Goal: Task Accomplishment & Management: Use online tool/utility

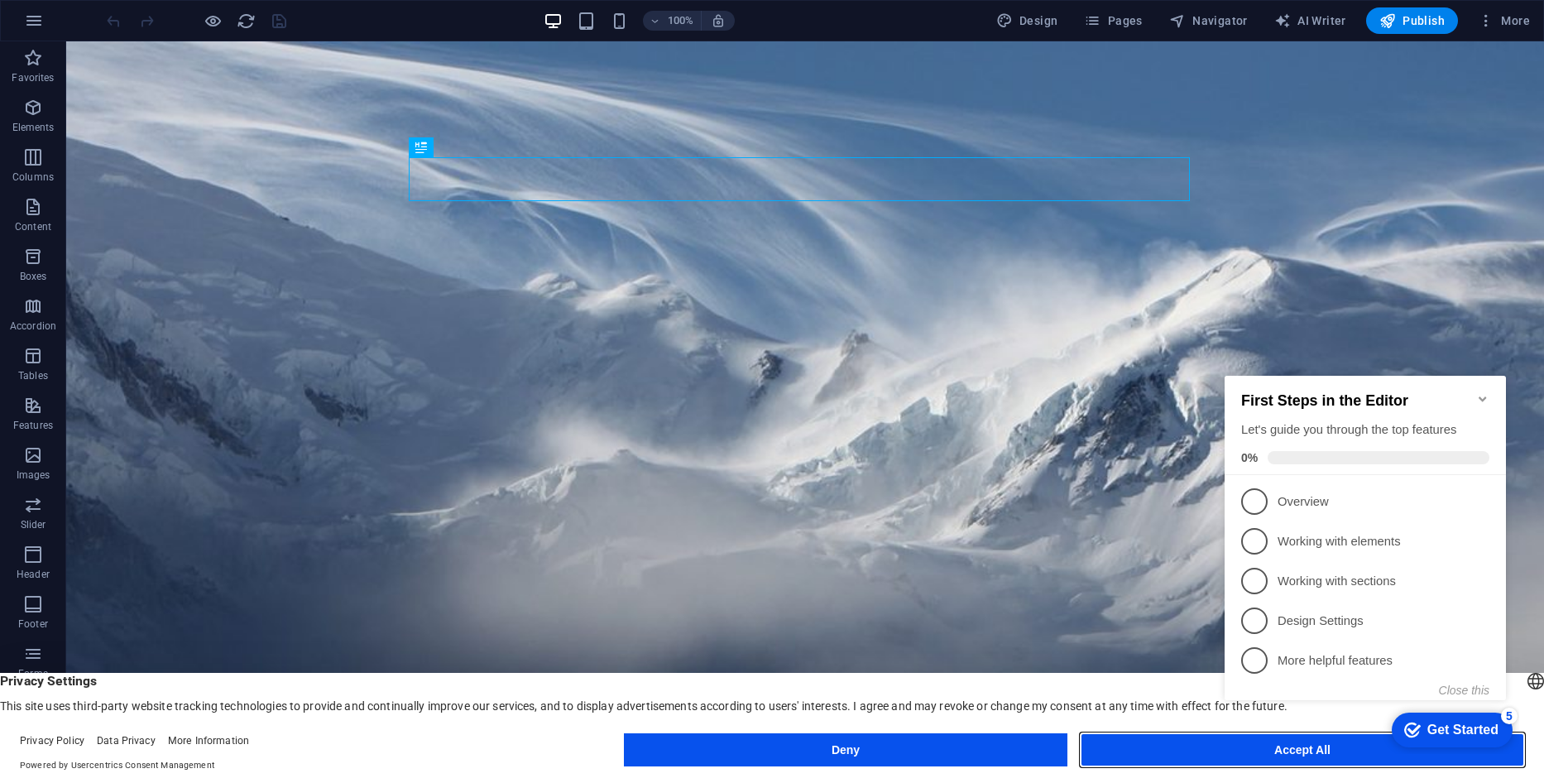
drag, startPoint x: 1171, startPoint y: 757, endPoint x: 1171, endPoint y: 781, distance: 24.0
click at [1171, 757] on button "Accept All" at bounding box center [1301, 749] width 443 height 33
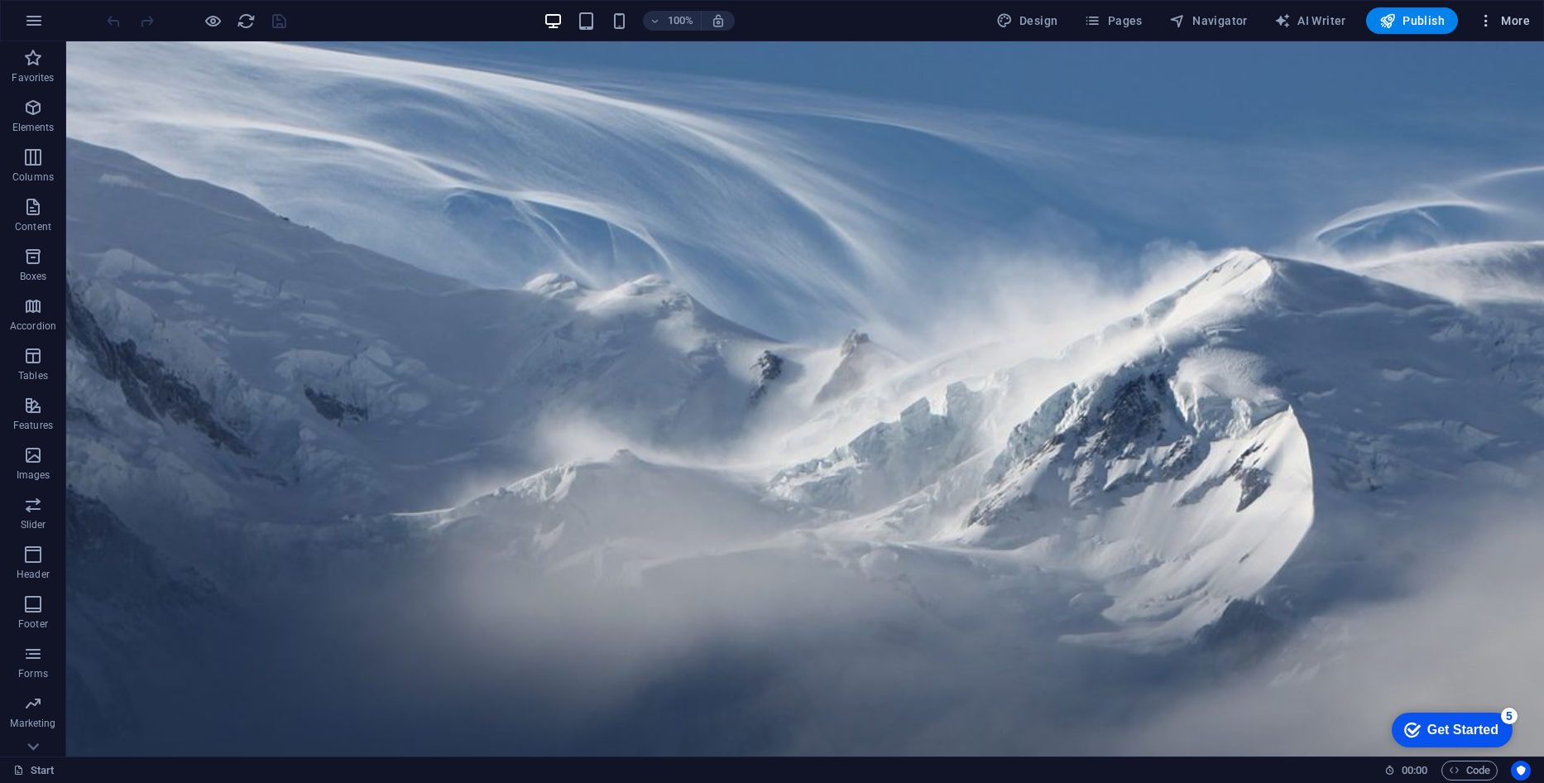
click at [1517, 17] on span "More" at bounding box center [1504, 20] width 52 height 17
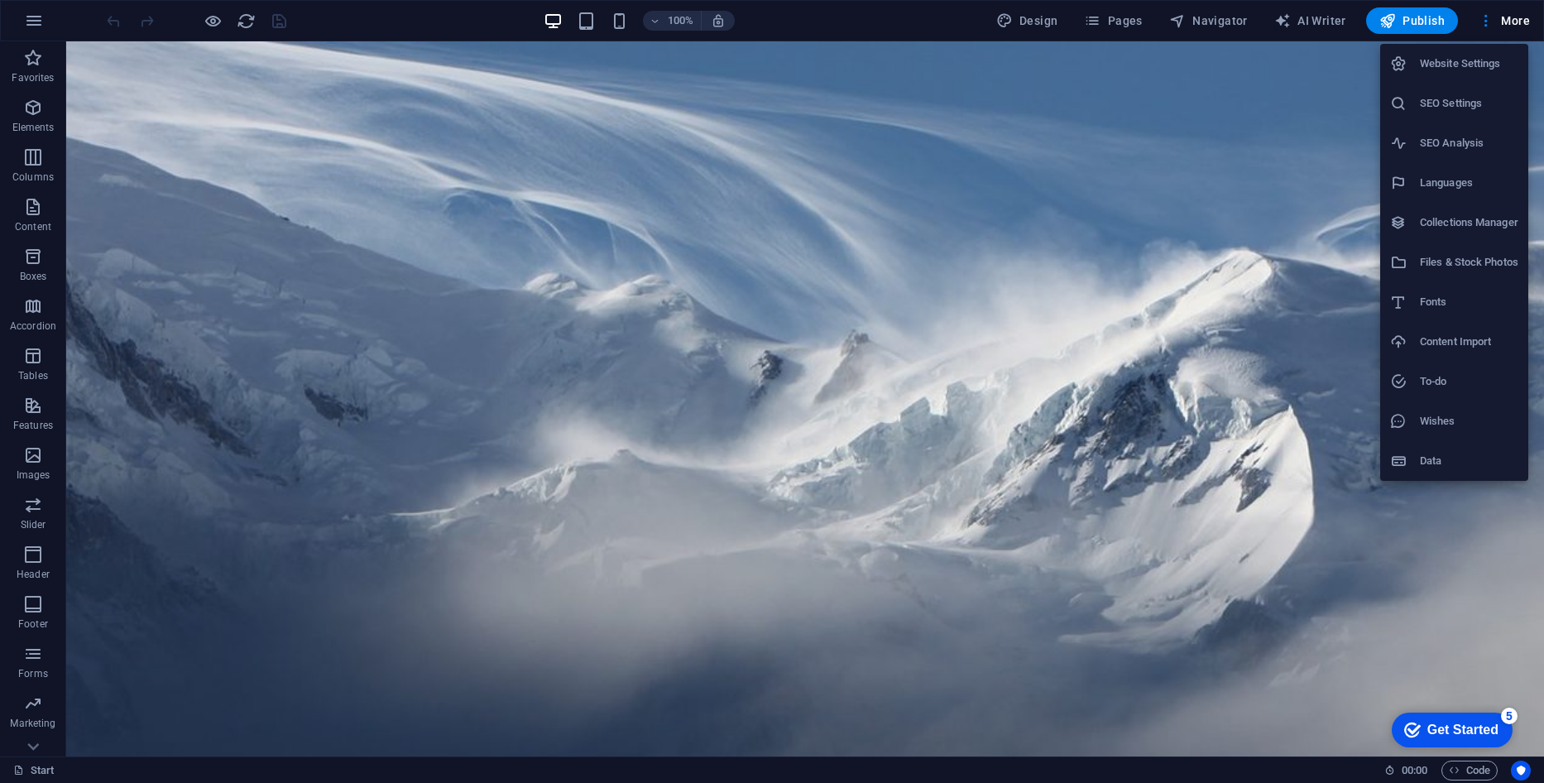
click at [35, 20] on div at bounding box center [772, 391] width 1544 height 783
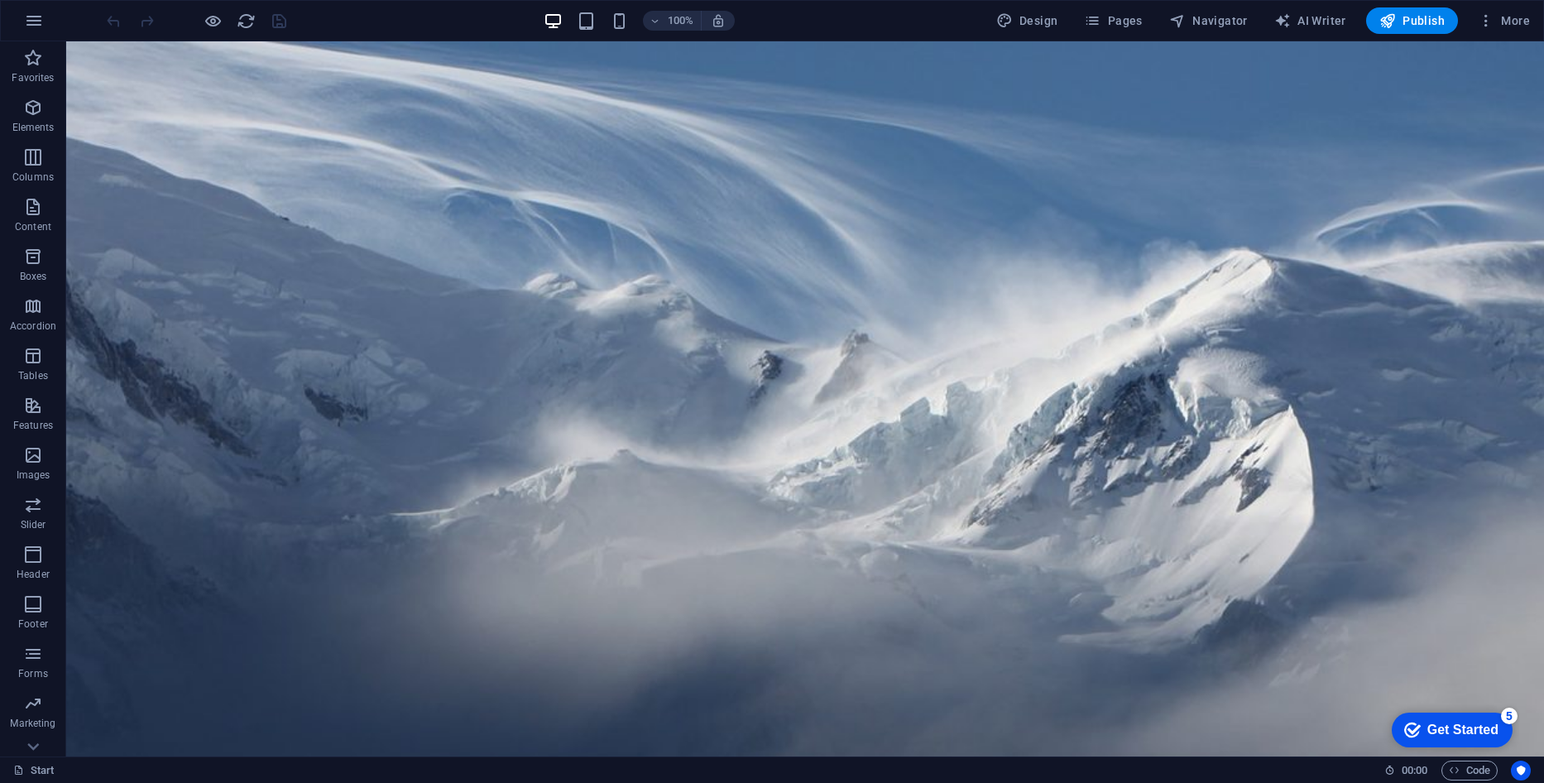
click at [35, 20] on icon "button" at bounding box center [34, 21] width 20 height 20
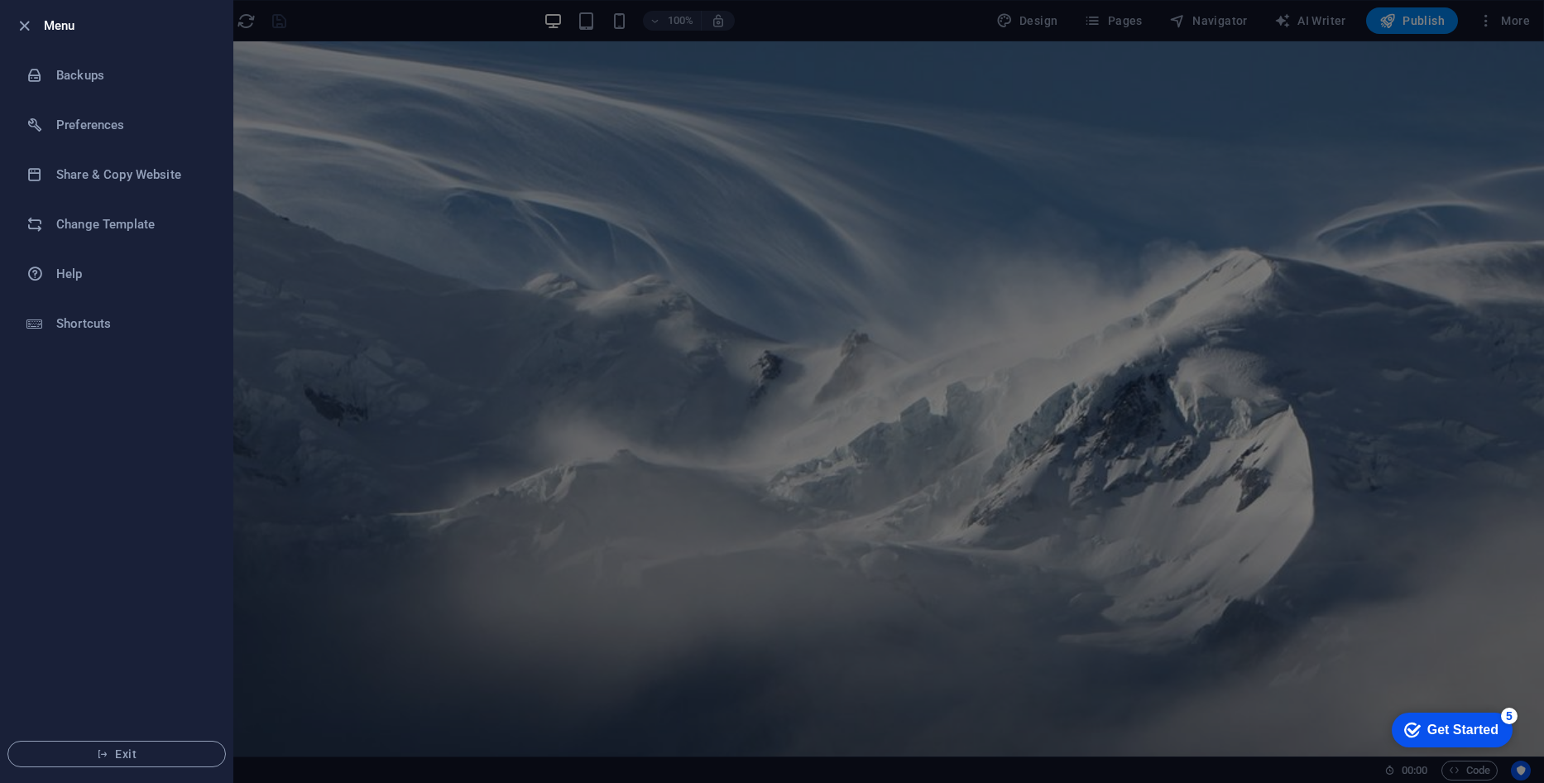
click at [349, 5] on div at bounding box center [772, 391] width 1544 height 783
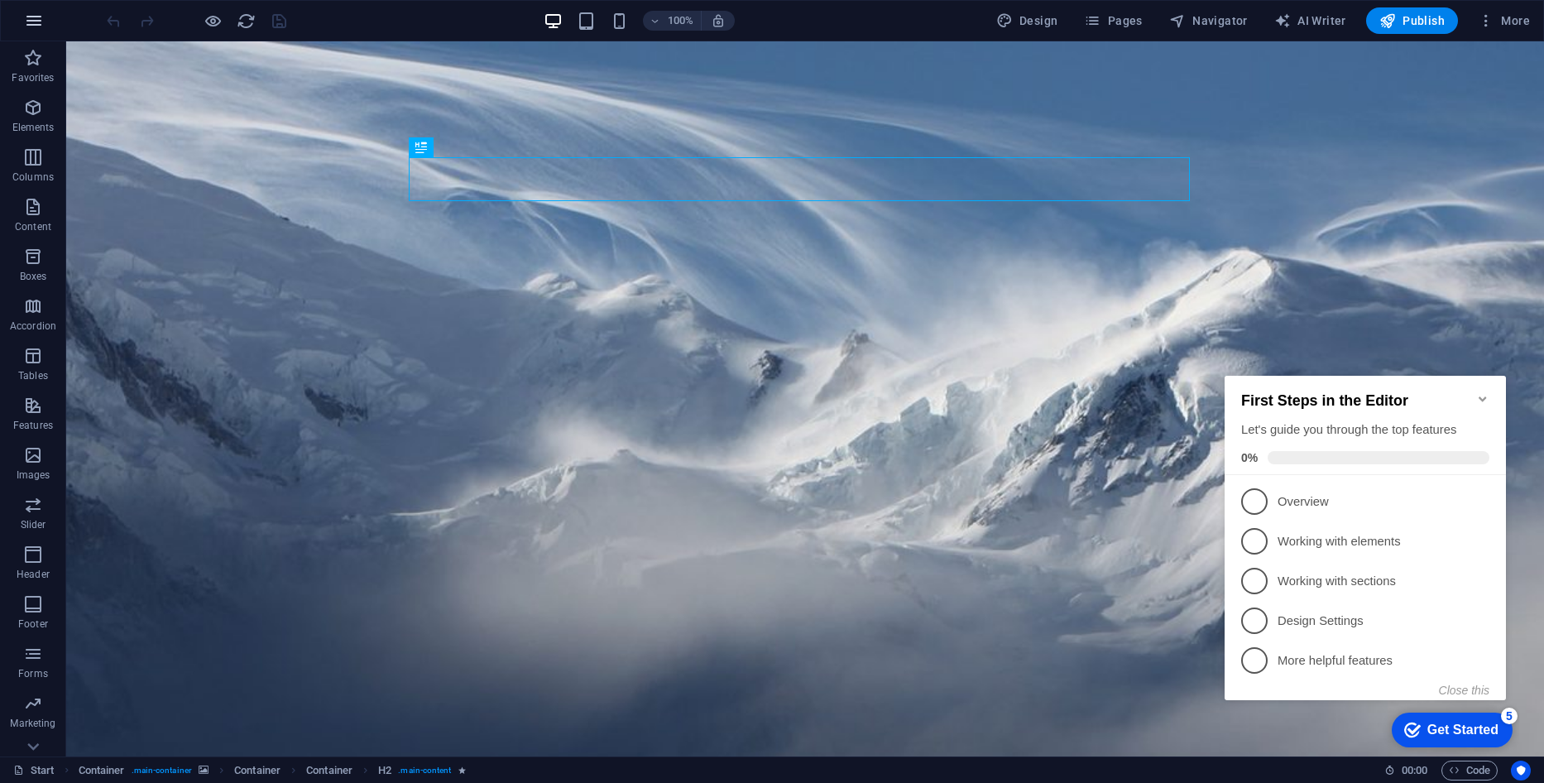
click at [30, 17] on icon "button" at bounding box center [34, 21] width 20 height 20
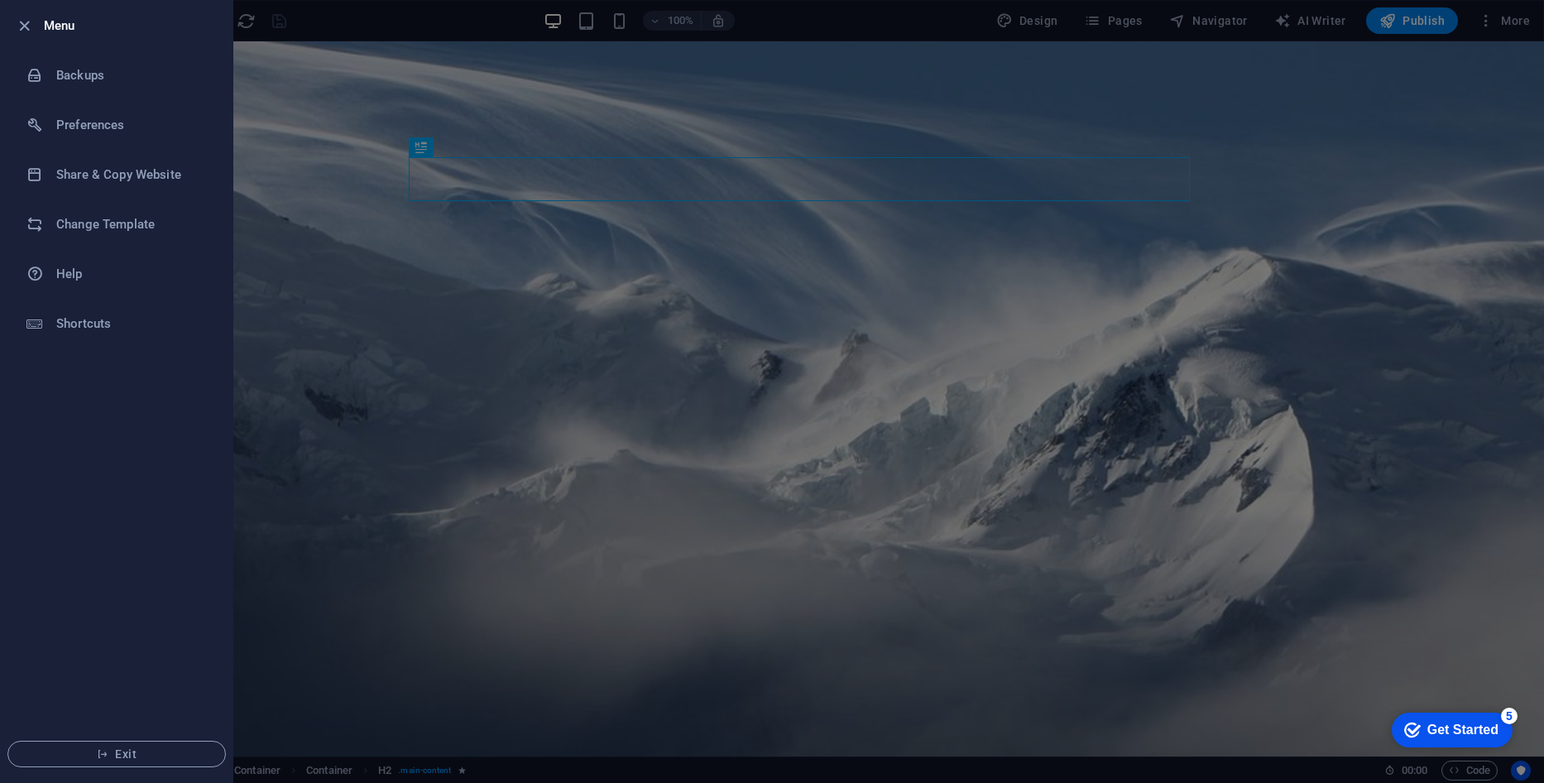
click at [932, 24] on div at bounding box center [772, 391] width 1544 height 783
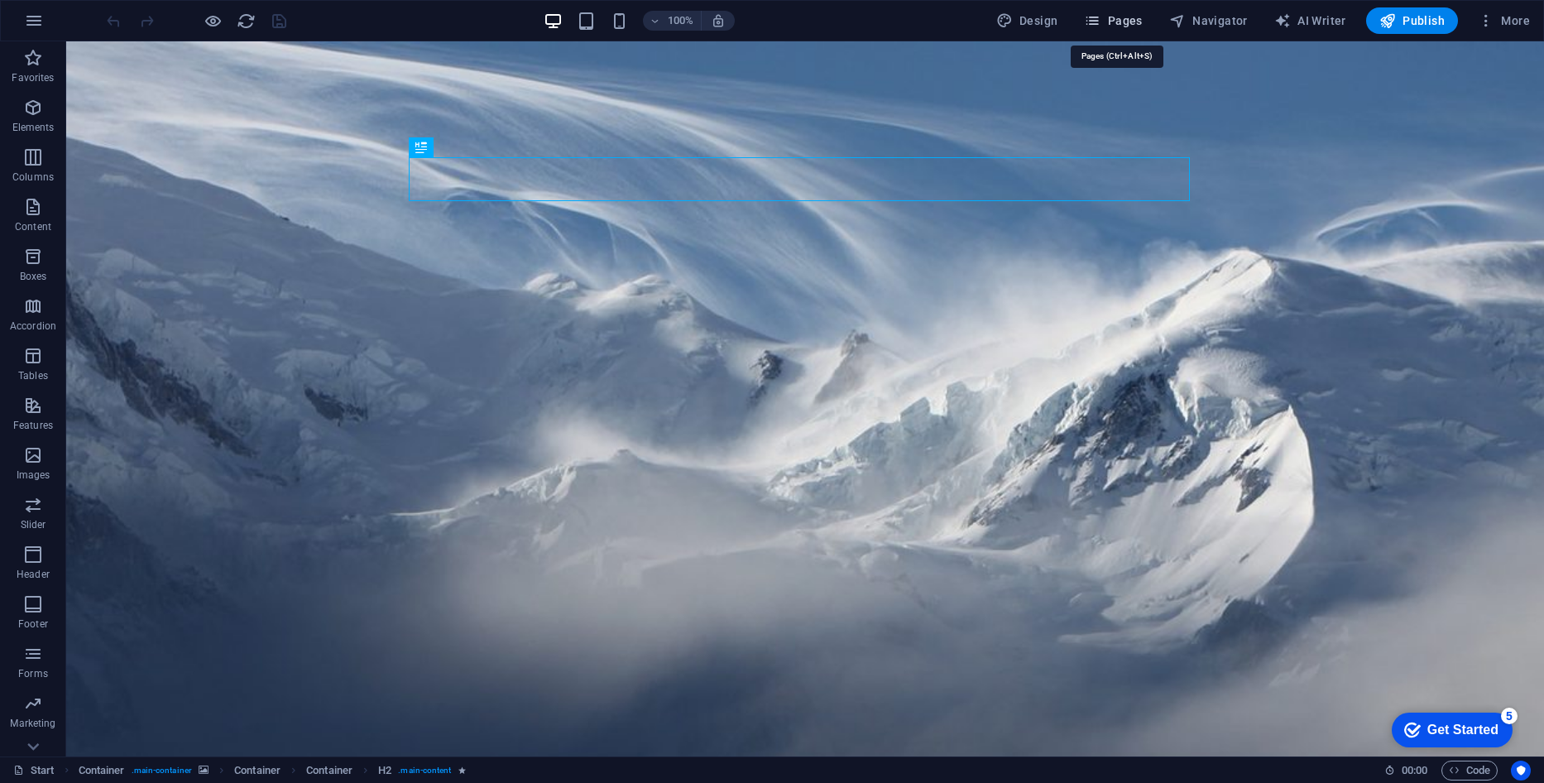
click at [1090, 20] on icon "button" at bounding box center [1092, 20] width 17 height 17
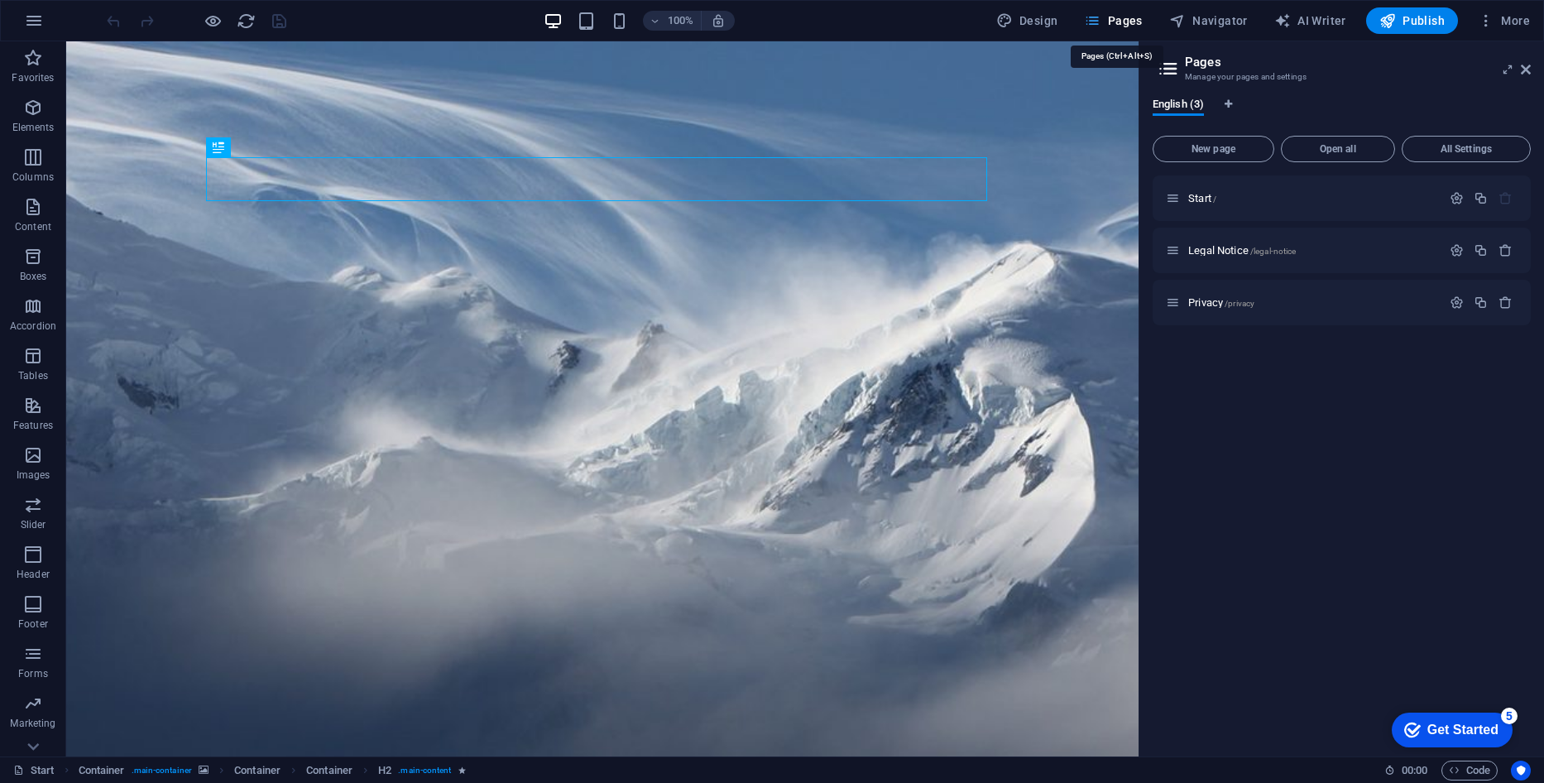
click at [1094, 20] on icon "button" at bounding box center [1092, 20] width 17 height 17
click at [1528, 69] on icon at bounding box center [1526, 69] width 10 height 13
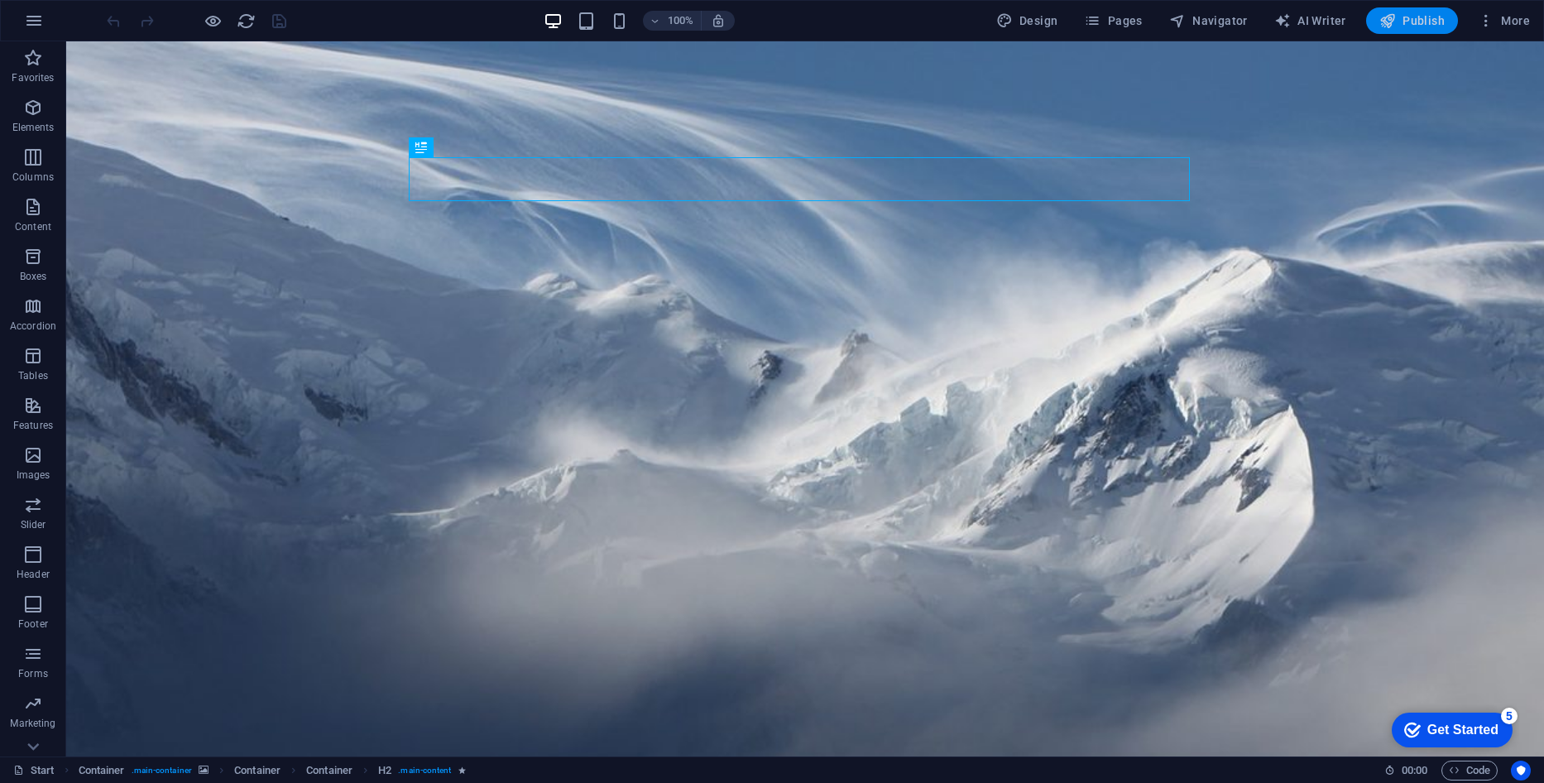
click at [1420, 20] on span "Publish" at bounding box center [1411, 20] width 65 height 17
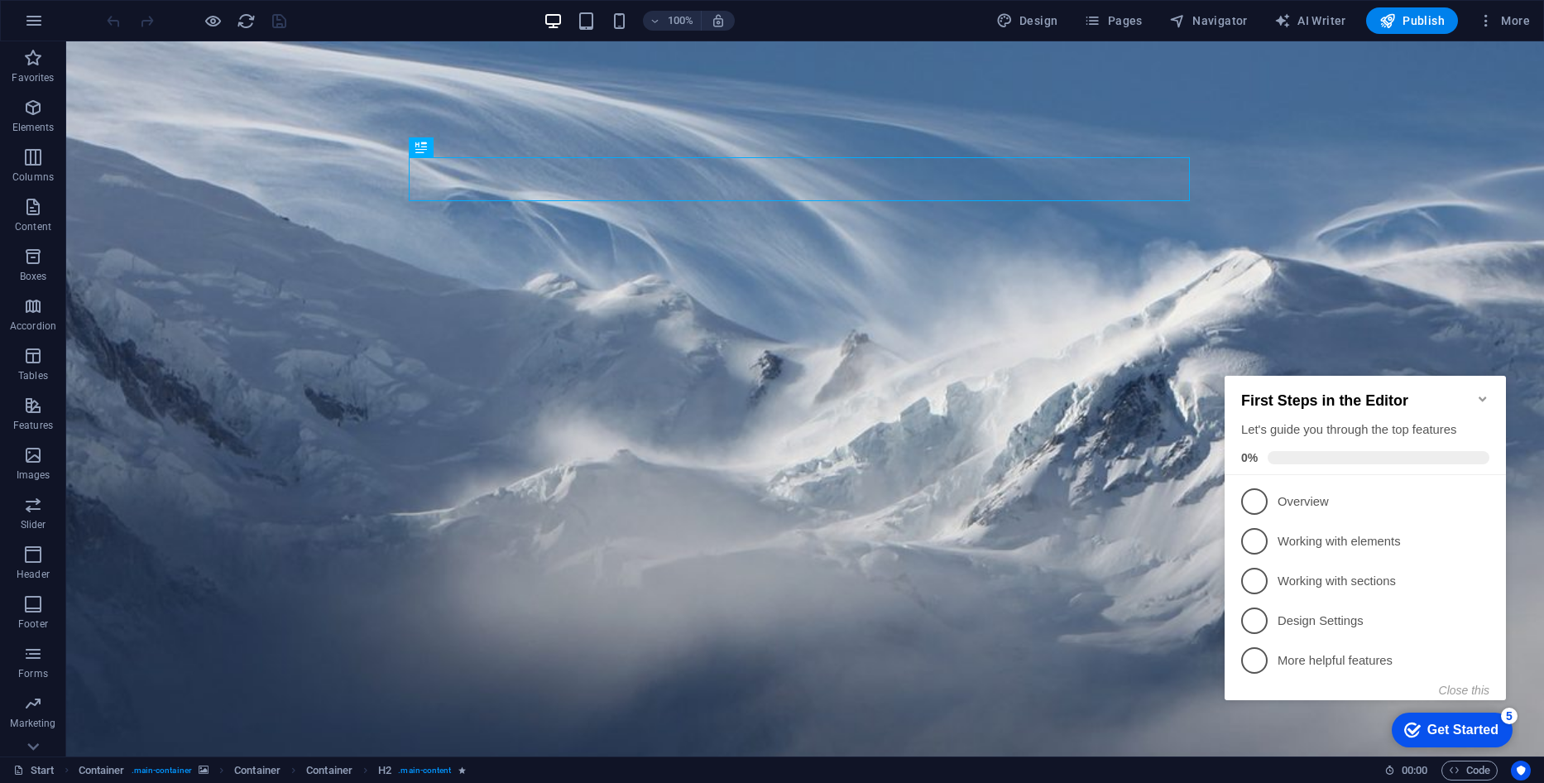
click at [1475, 738] on div "checkmark Get Started 5" at bounding box center [1452, 729] width 121 height 35
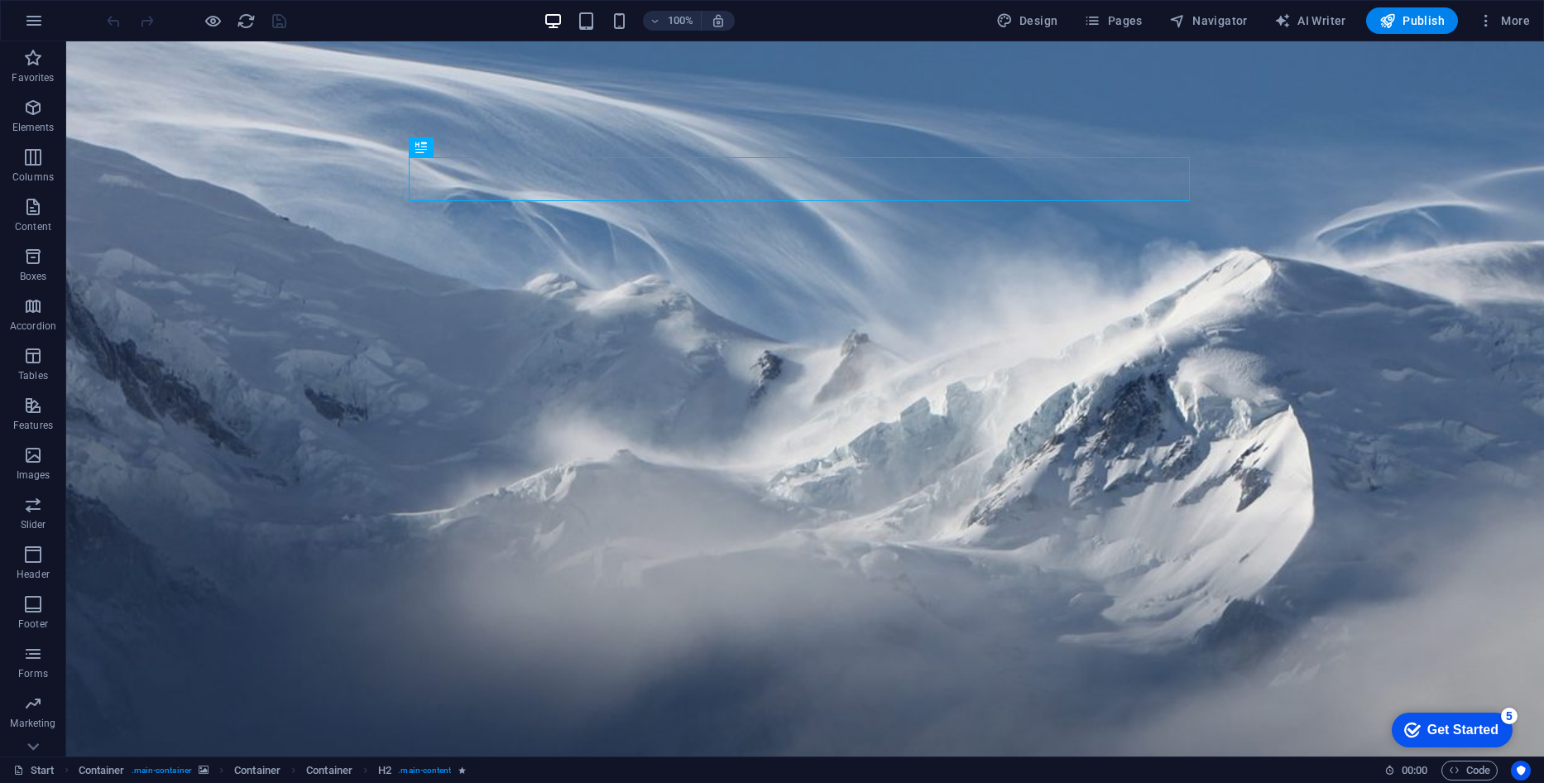
click at [1449, 729] on div "Get Started" at bounding box center [1462, 729] width 71 height 15
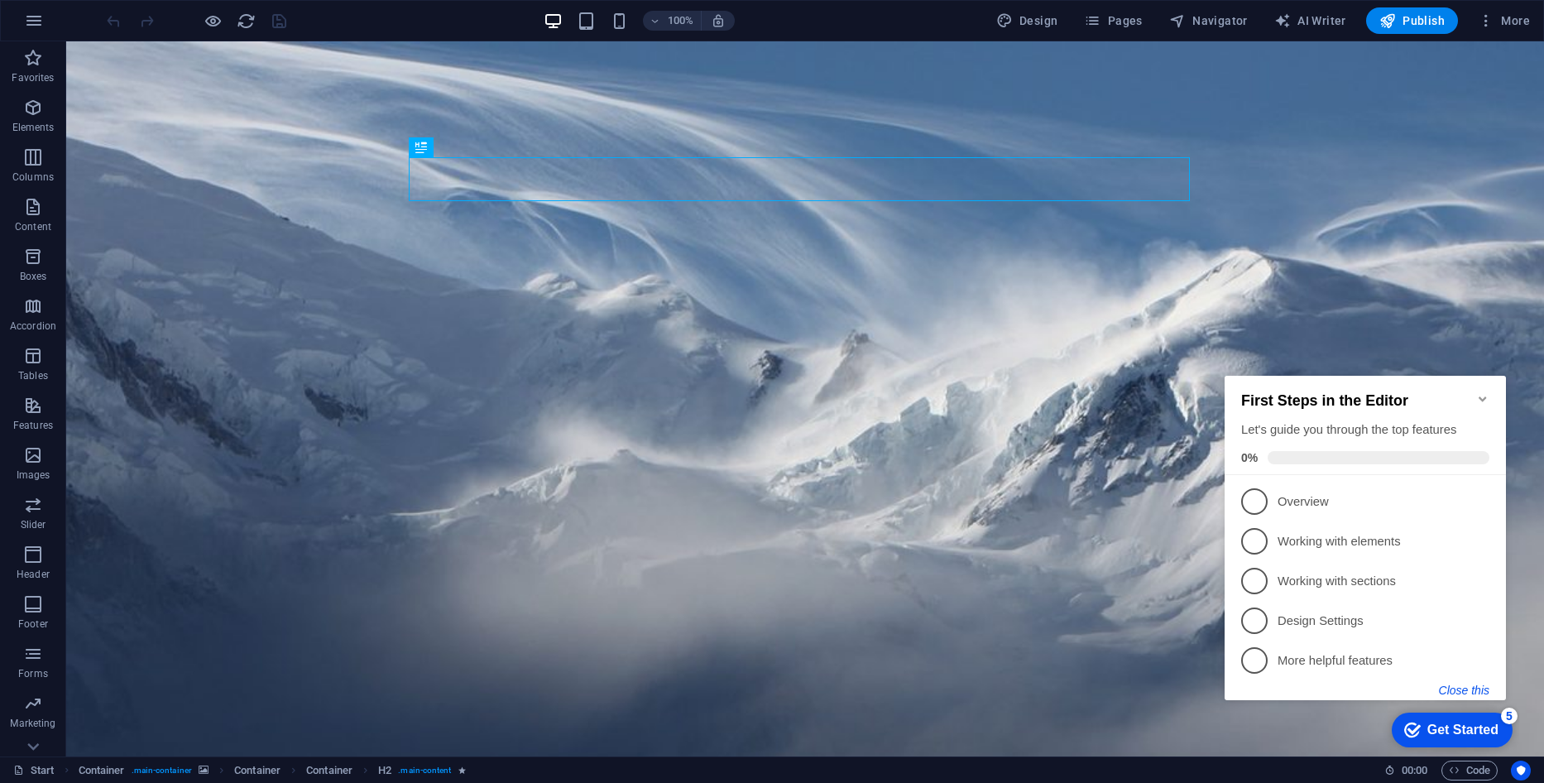
click at [1472, 692] on button "Close this" at bounding box center [1464, 689] width 50 height 13
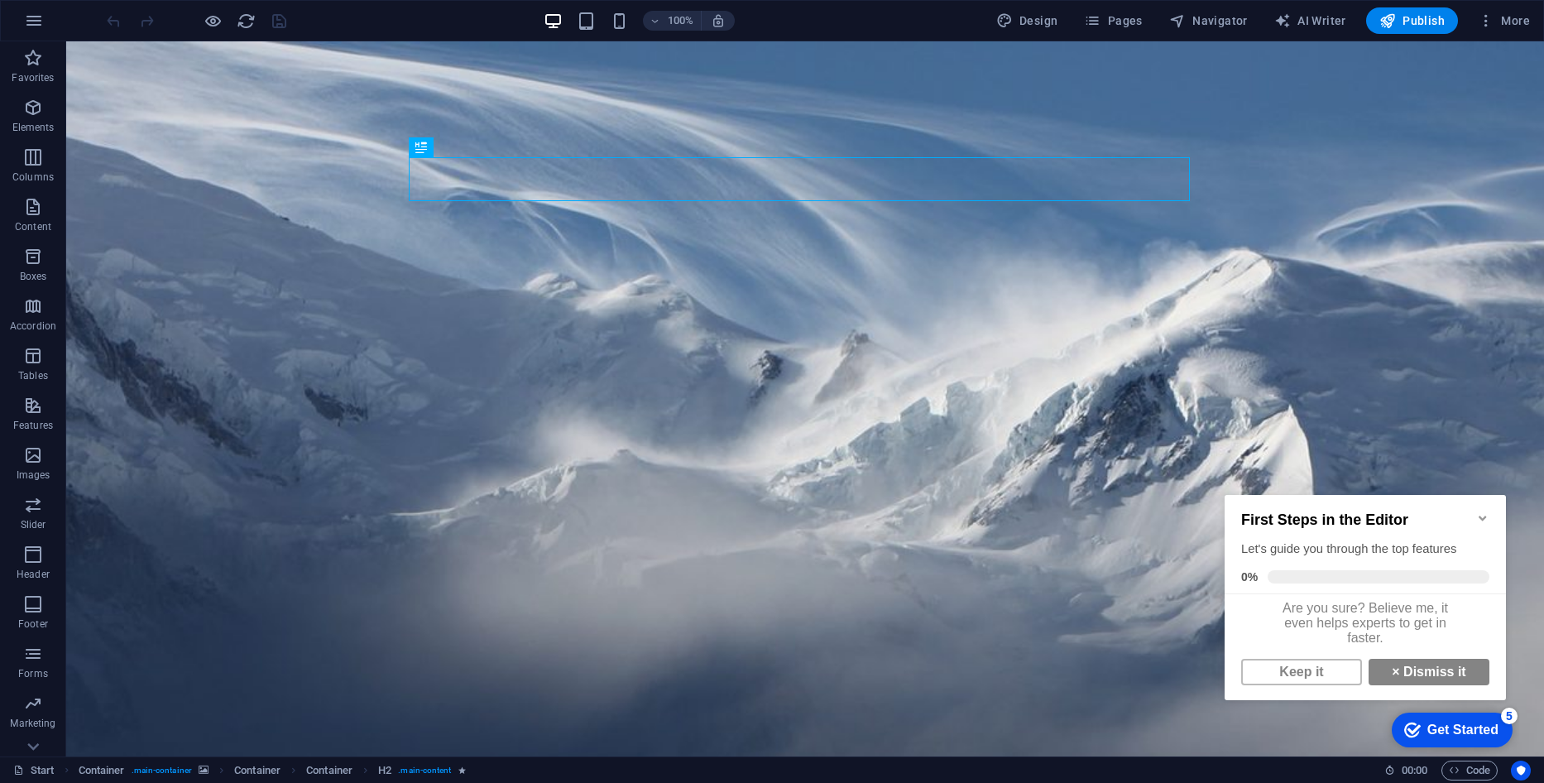
scroll to position [12, 0]
click at [1313, 675] on link "Keep it" at bounding box center [1301, 672] width 121 height 26
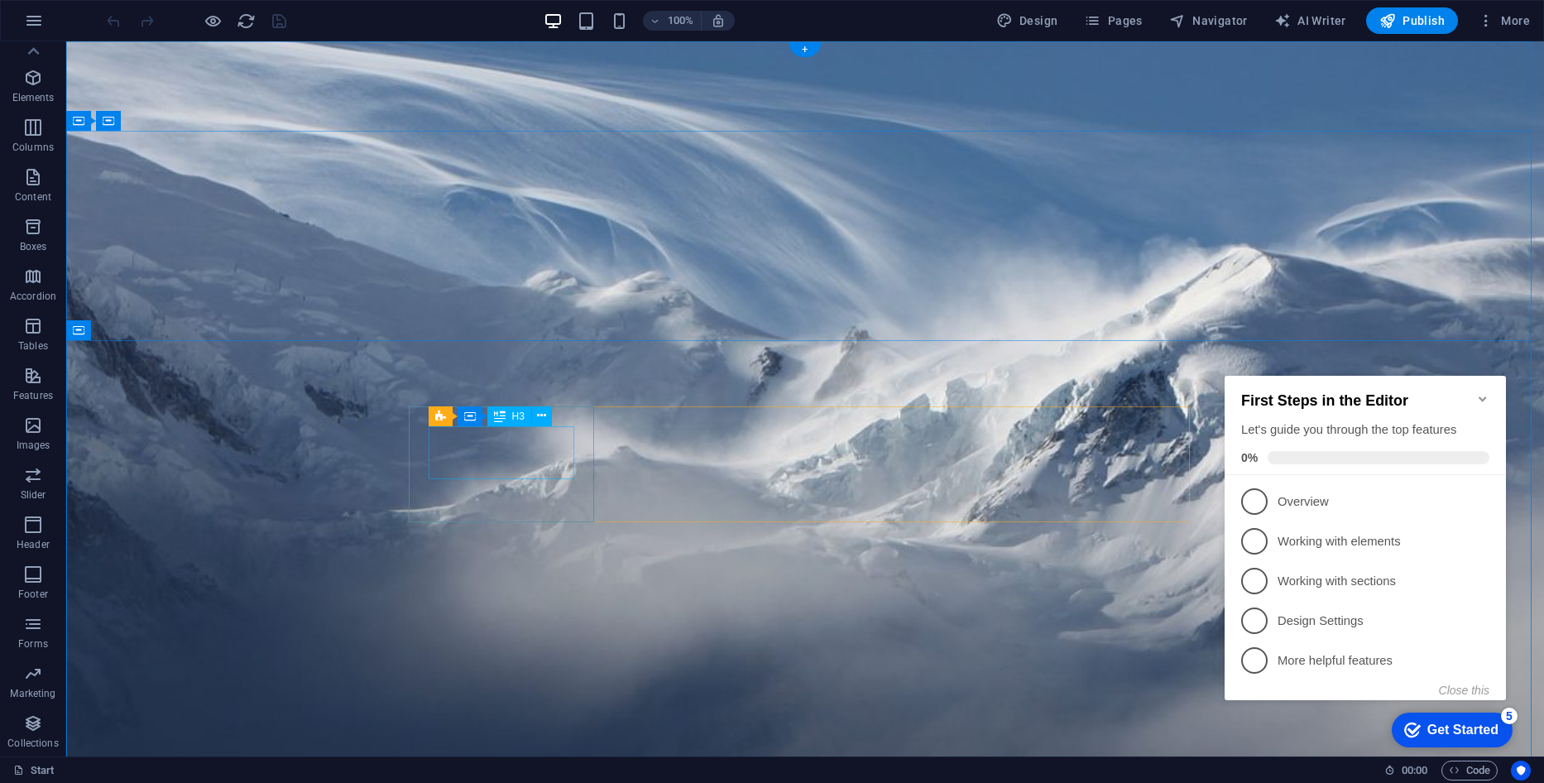
scroll to position [0, 0]
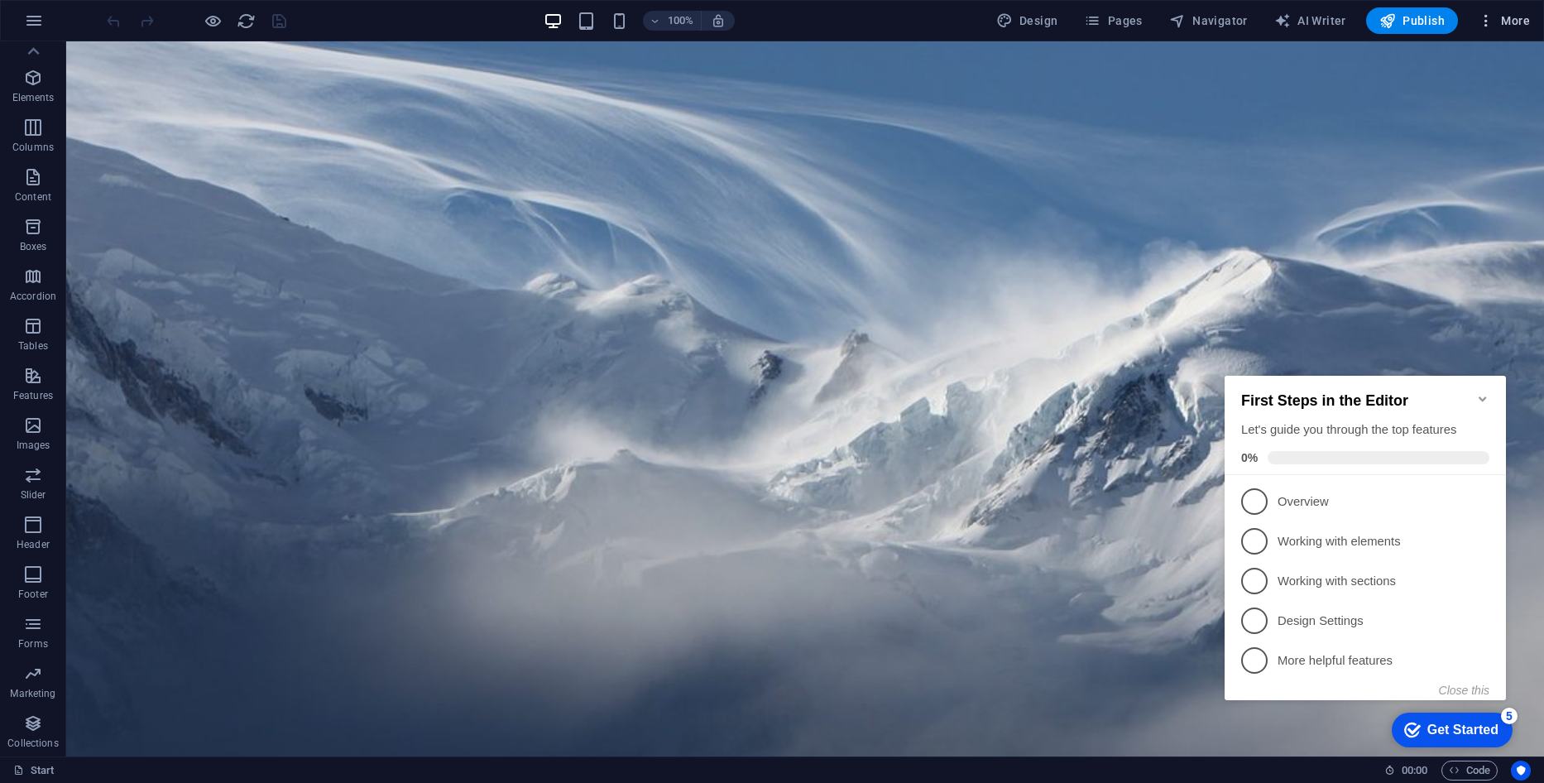
click at [1508, 22] on span "More" at bounding box center [1504, 20] width 52 height 17
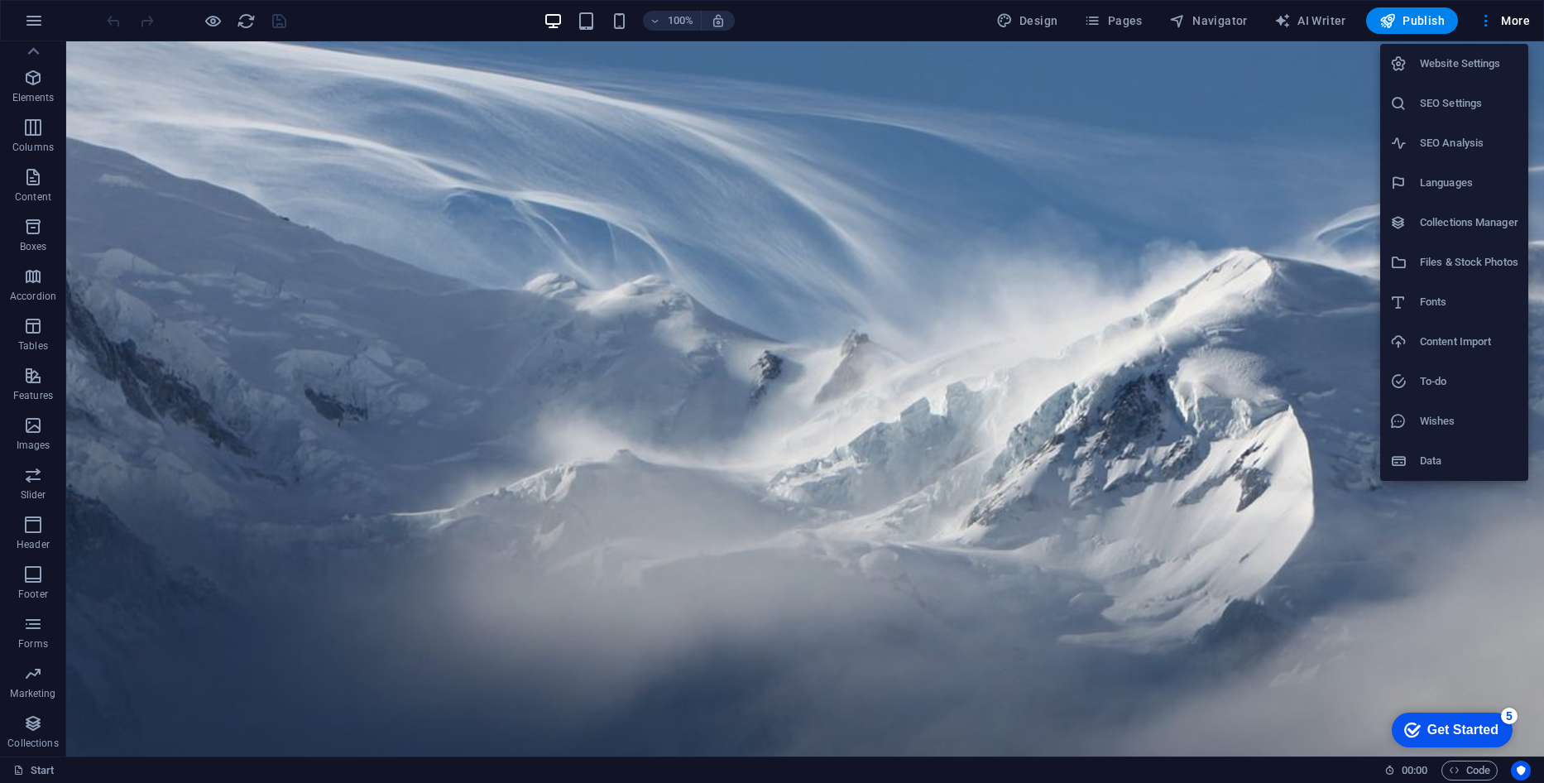
click at [247, 22] on div at bounding box center [772, 391] width 1544 height 783
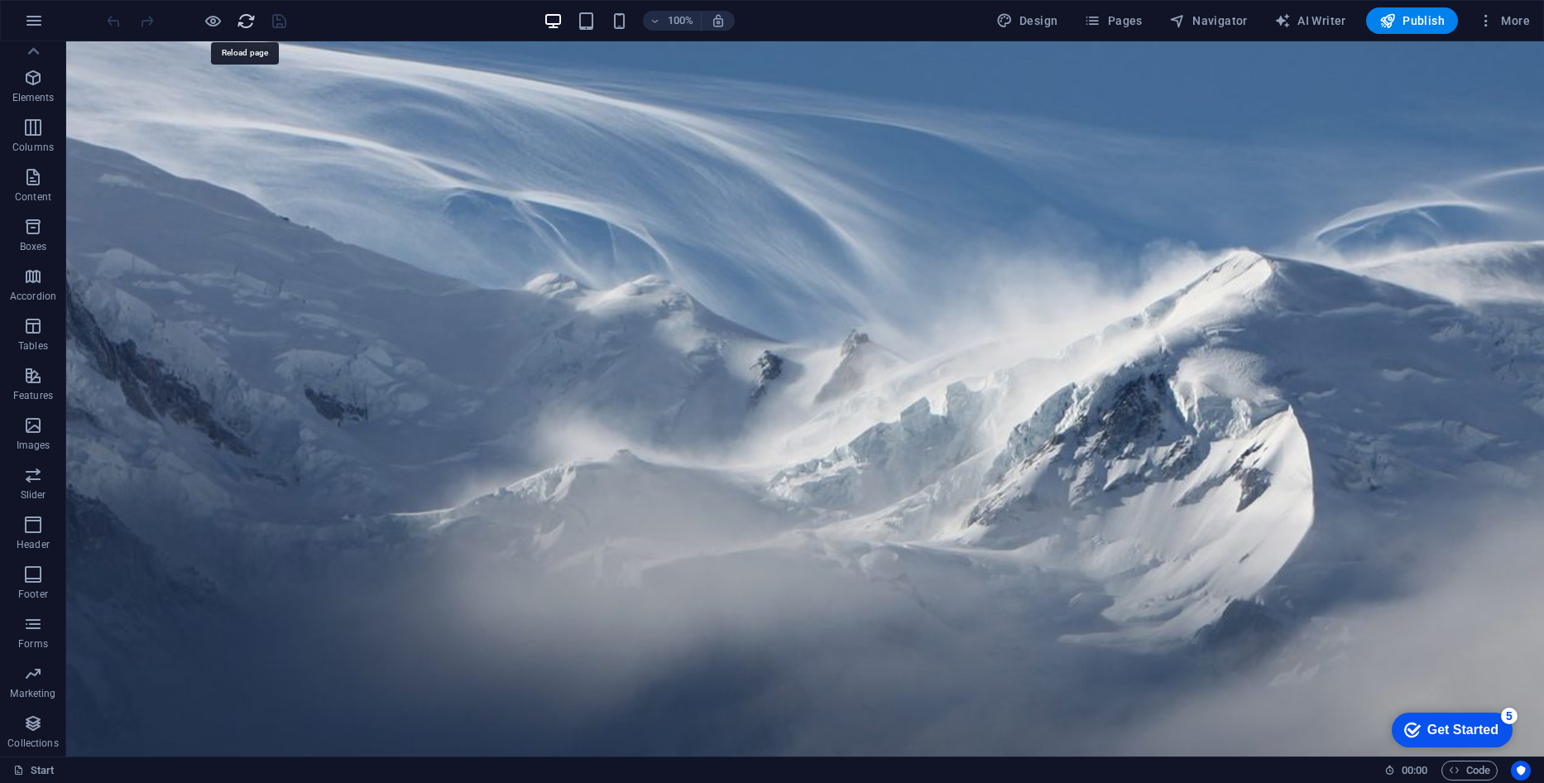
click at [247, 22] on icon "reload" at bounding box center [246, 21] width 19 height 19
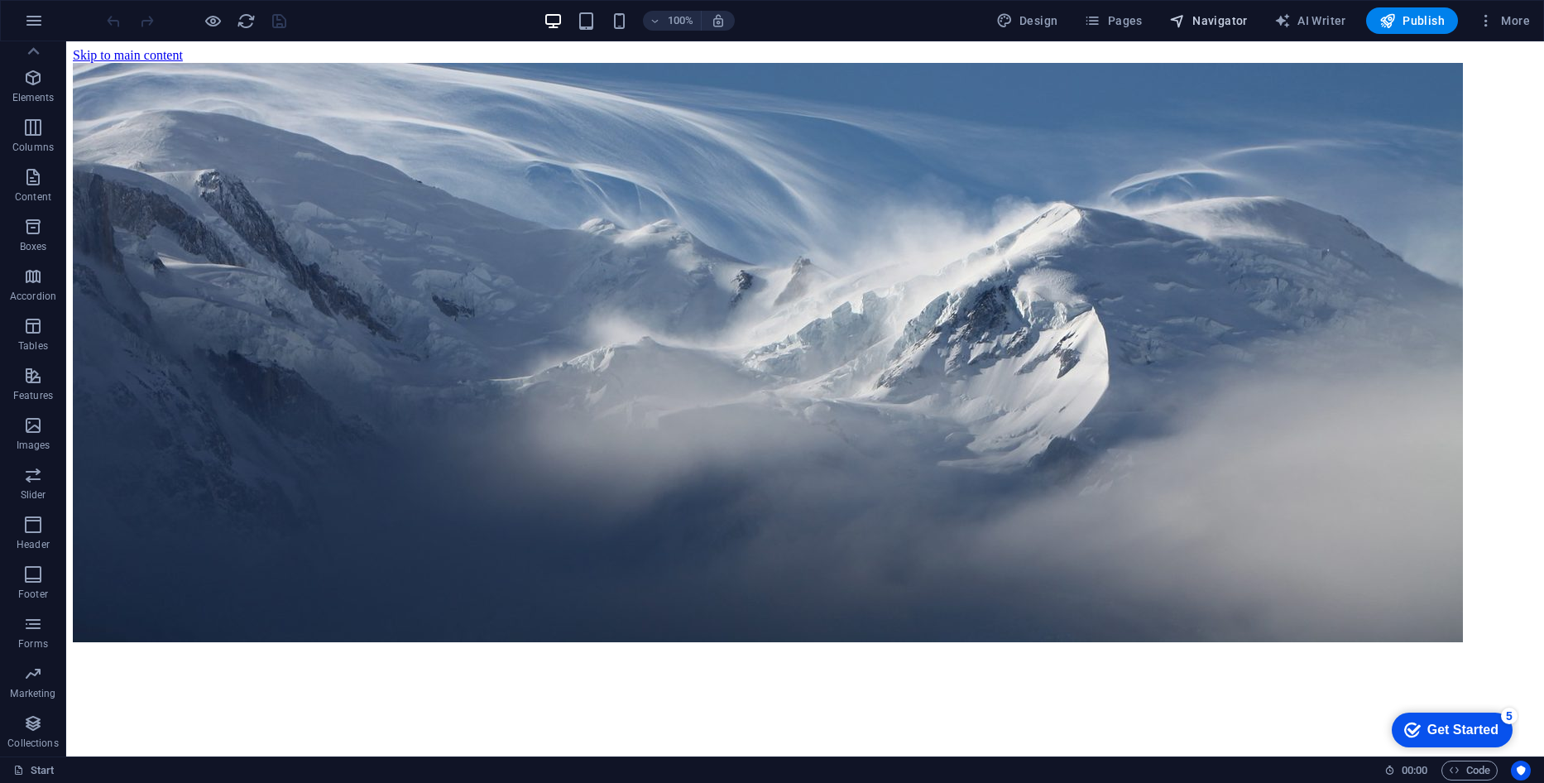
click at [1240, 26] on span "Navigator" at bounding box center [1208, 20] width 79 height 17
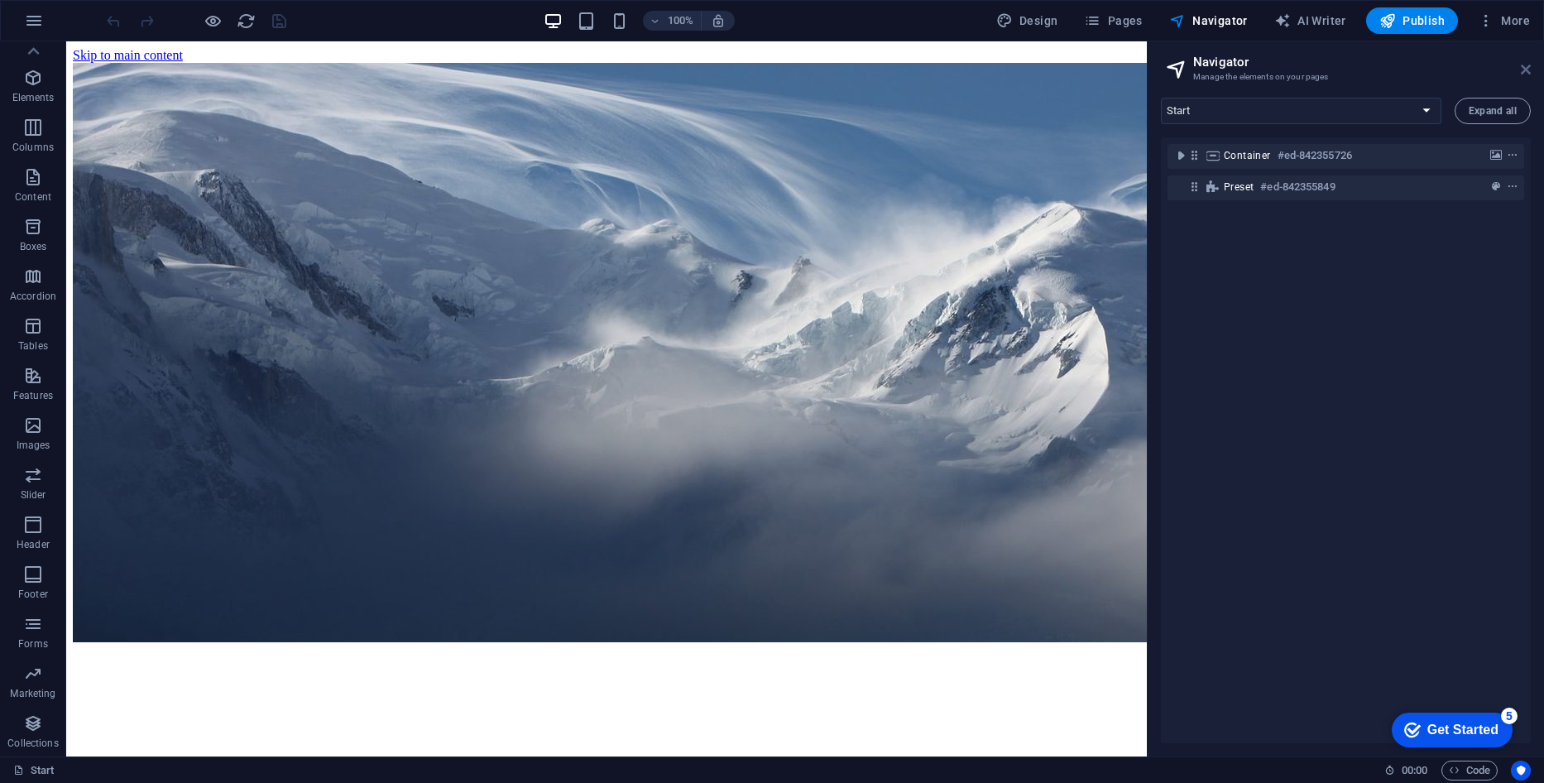
click at [1526, 69] on icon at bounding box center [1526, 69] width 10 height 13
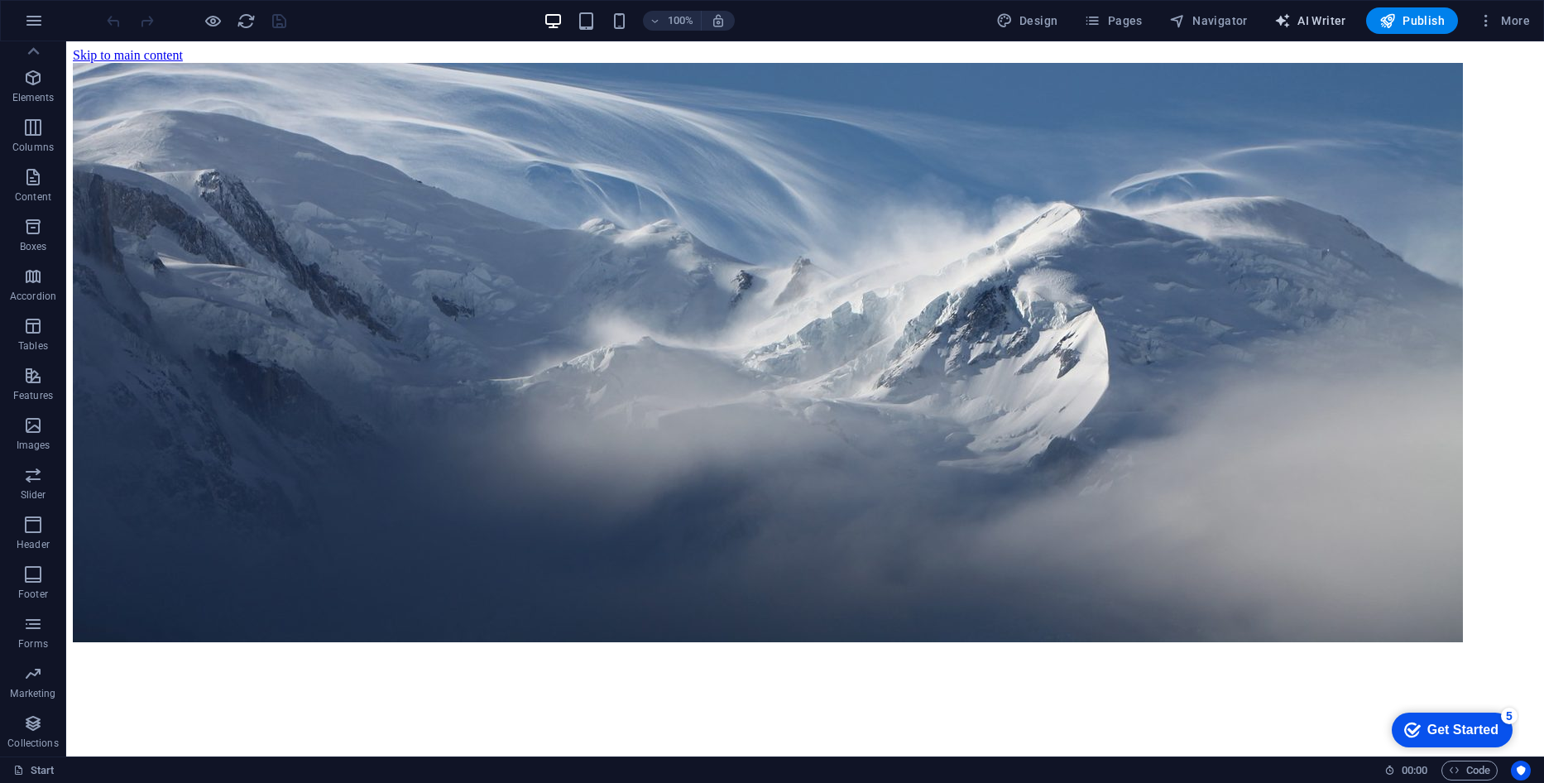
click at [1339, 17] on span "AI Writer" at bounding box center [1310, 20] width 72 height 17
select select "English"
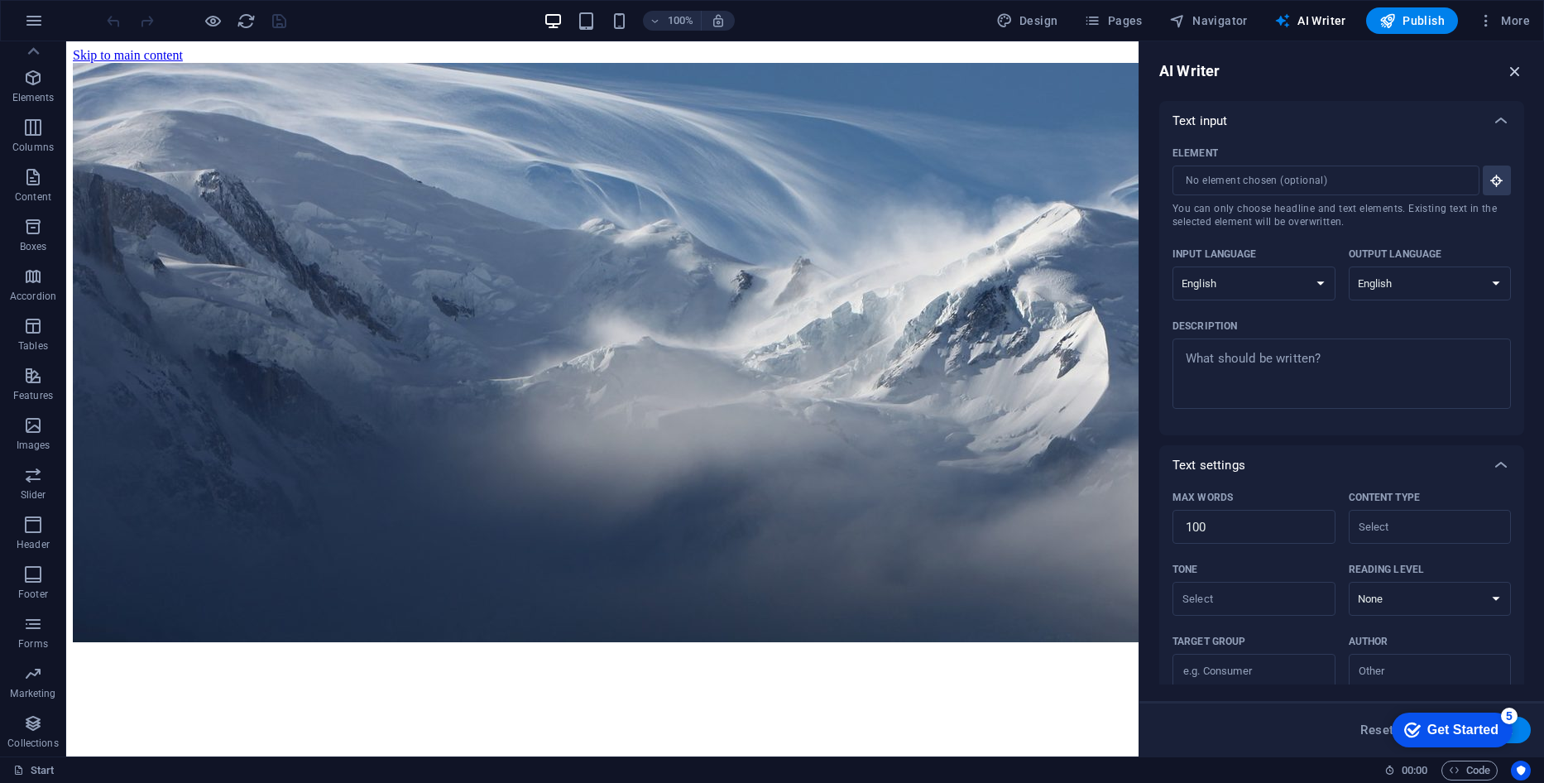
click at [1519, 69] on icon "button" at bounding box center [1515, 71] width 18 height 18
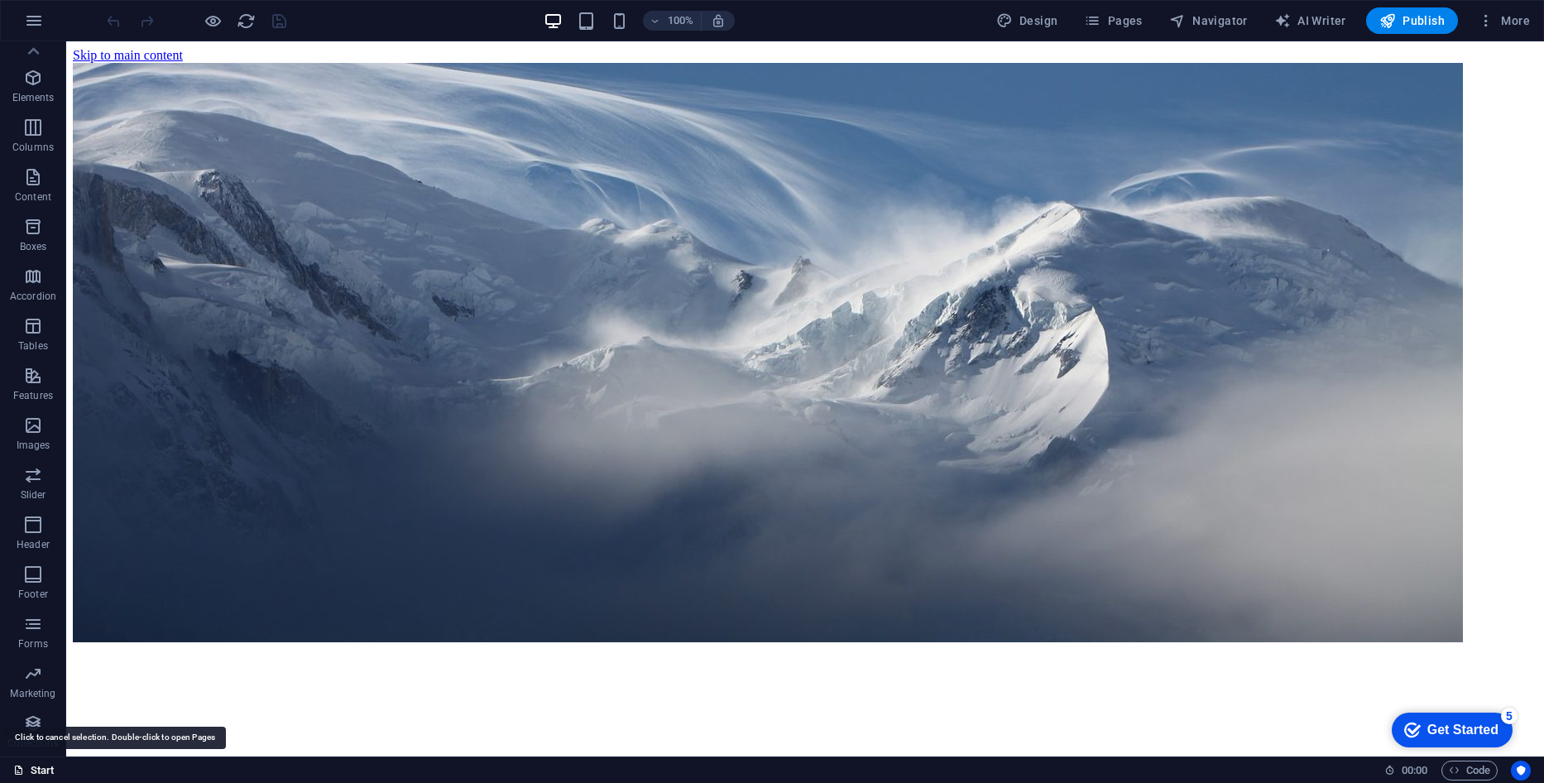
click at [39, 768] on link "Start" at bounding box center [33, 770] width 41 height 20
click at [39, 771] on link "Start" at bounding box center [33, 770] width 41 height 20
click at [1525, 775] on icon "Usercentrics" at bounding box center [1521, 770] width 12 height 12
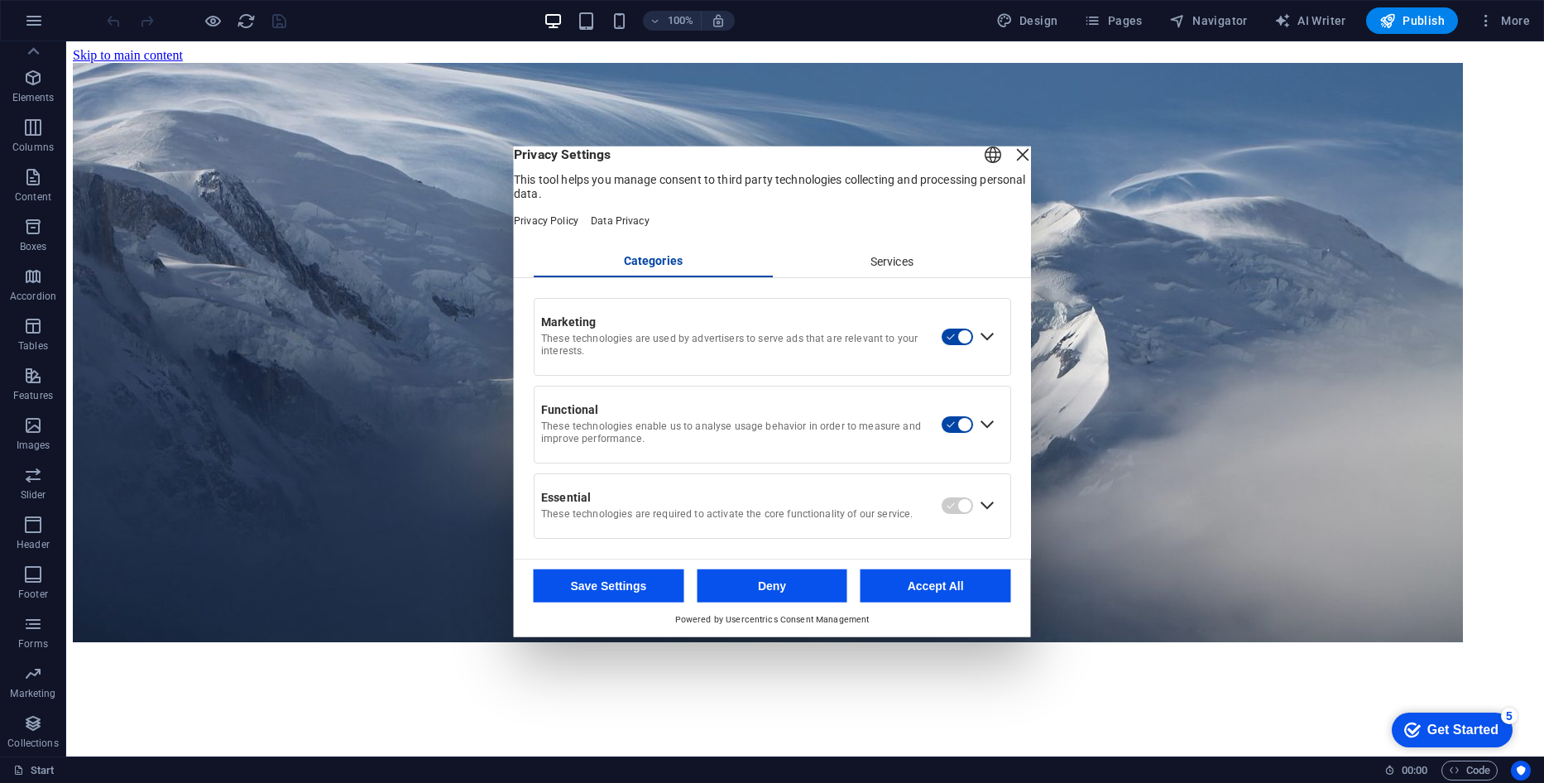
drag, startPoint x: 998, startPoint y: 159, endPoint x: 975, endPoint y: 189, distance: 37.9
click at [1011, 159] on div "Close Layer" at bounding box center [1022, 154] width 23 height 23
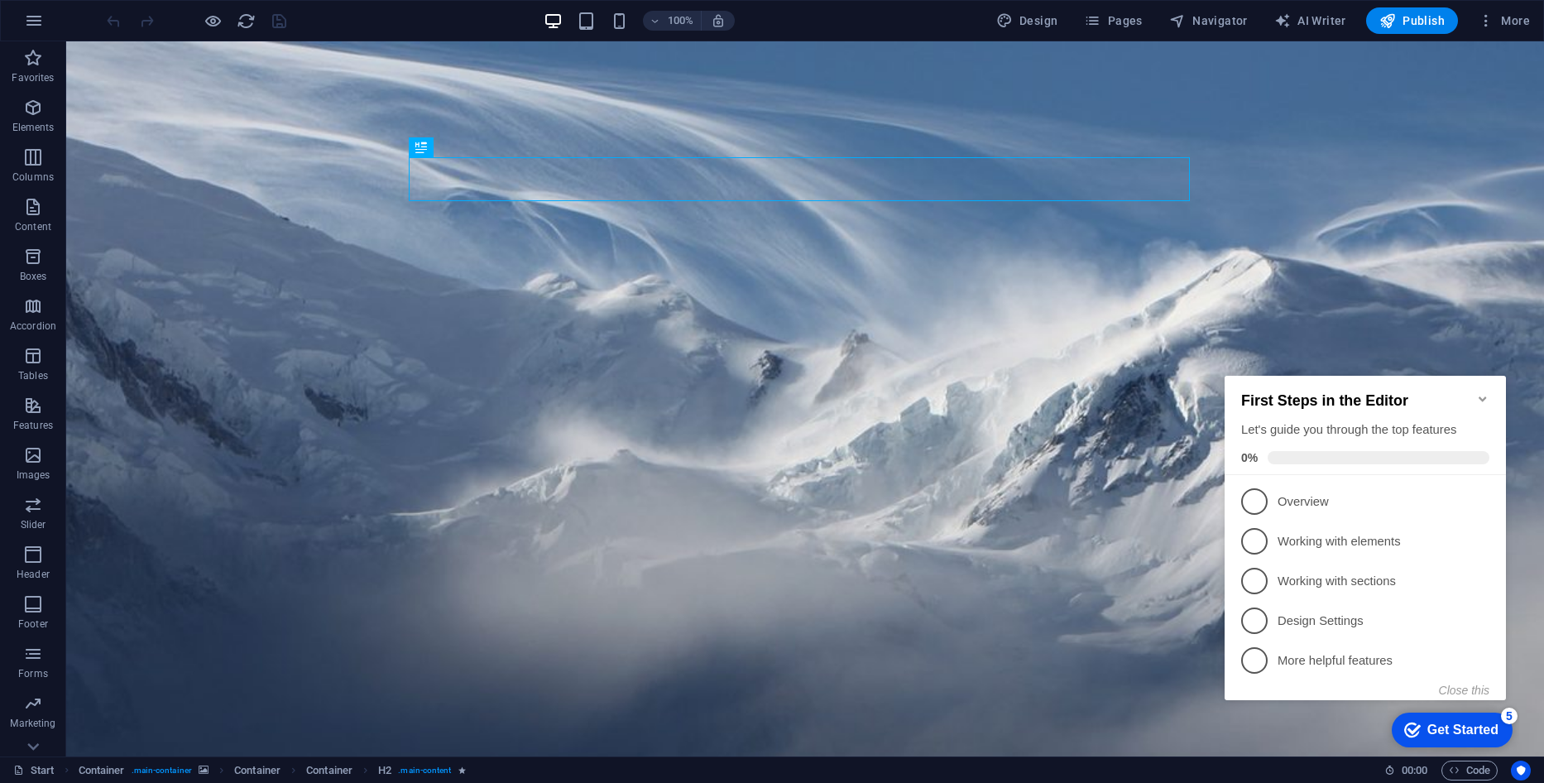
click at [1486, 396] on icon "Minimize checklist" at bounding box center [1481, 398] width 7 height 5
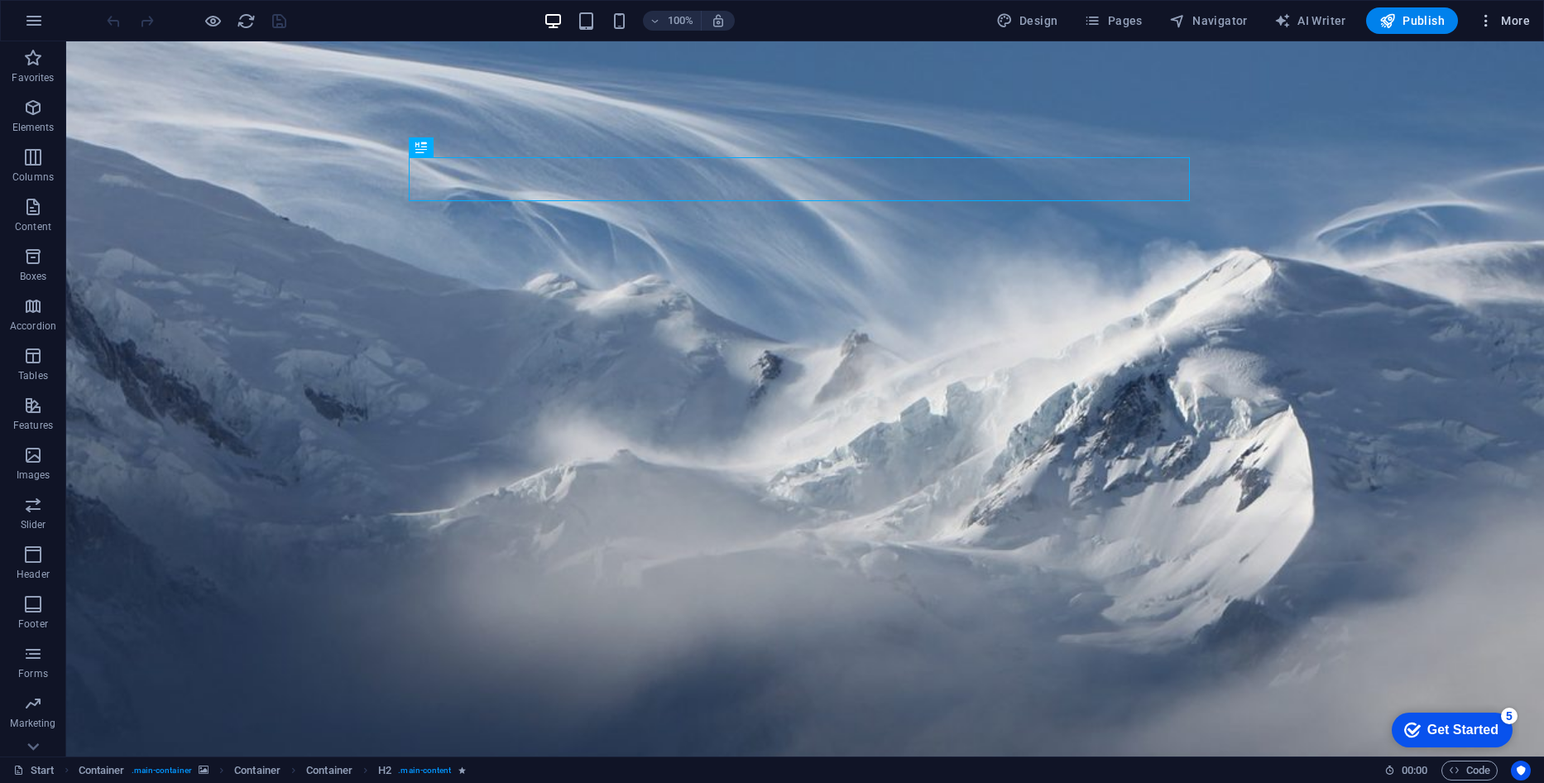
click at [1513, 22] on span "More" at bounding box center [1504, 20] width 52 height 17
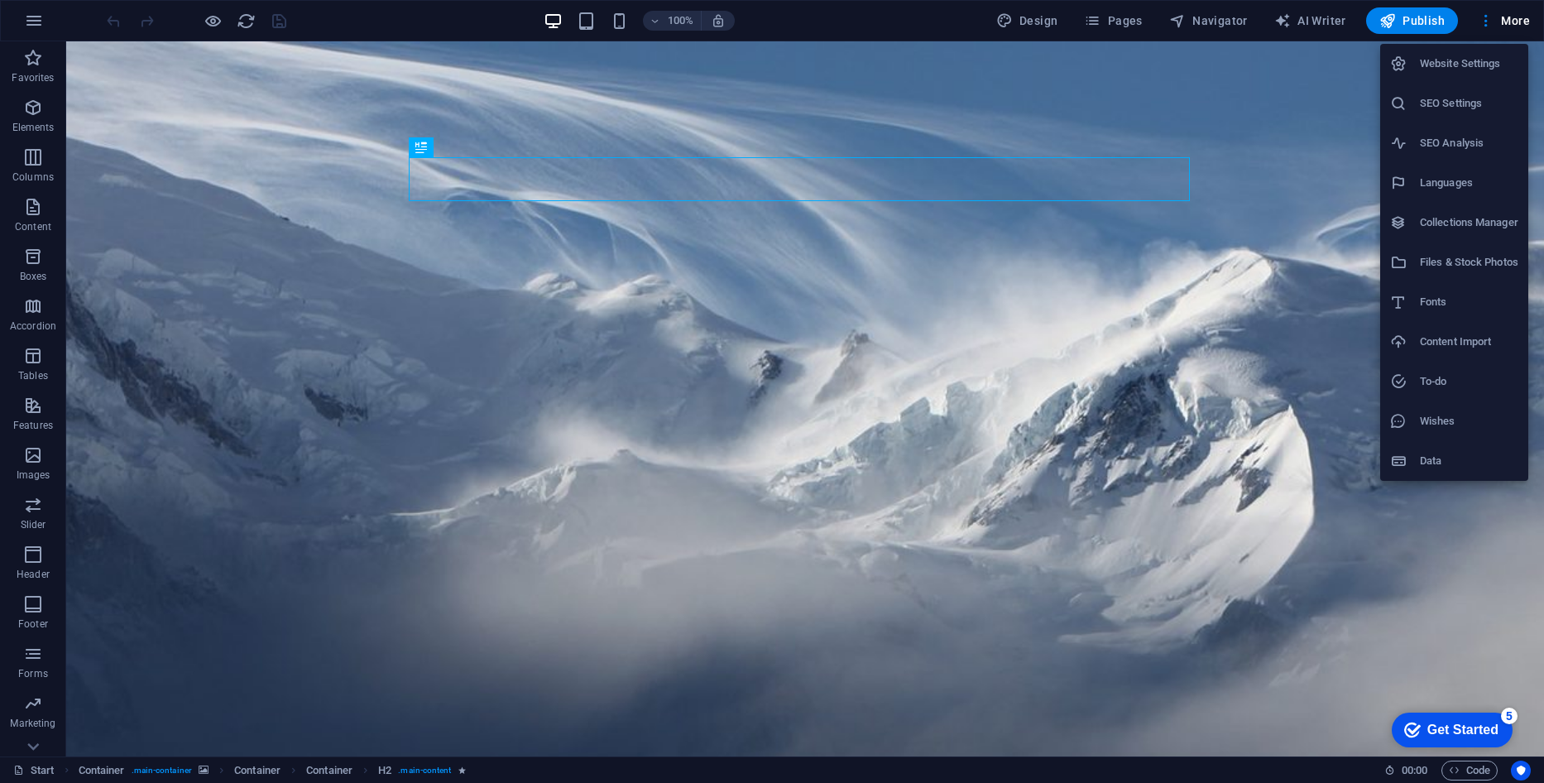
click at [1450, 390] on h6 "To-do" at bounding box center [1469, 381] width 98 height 20
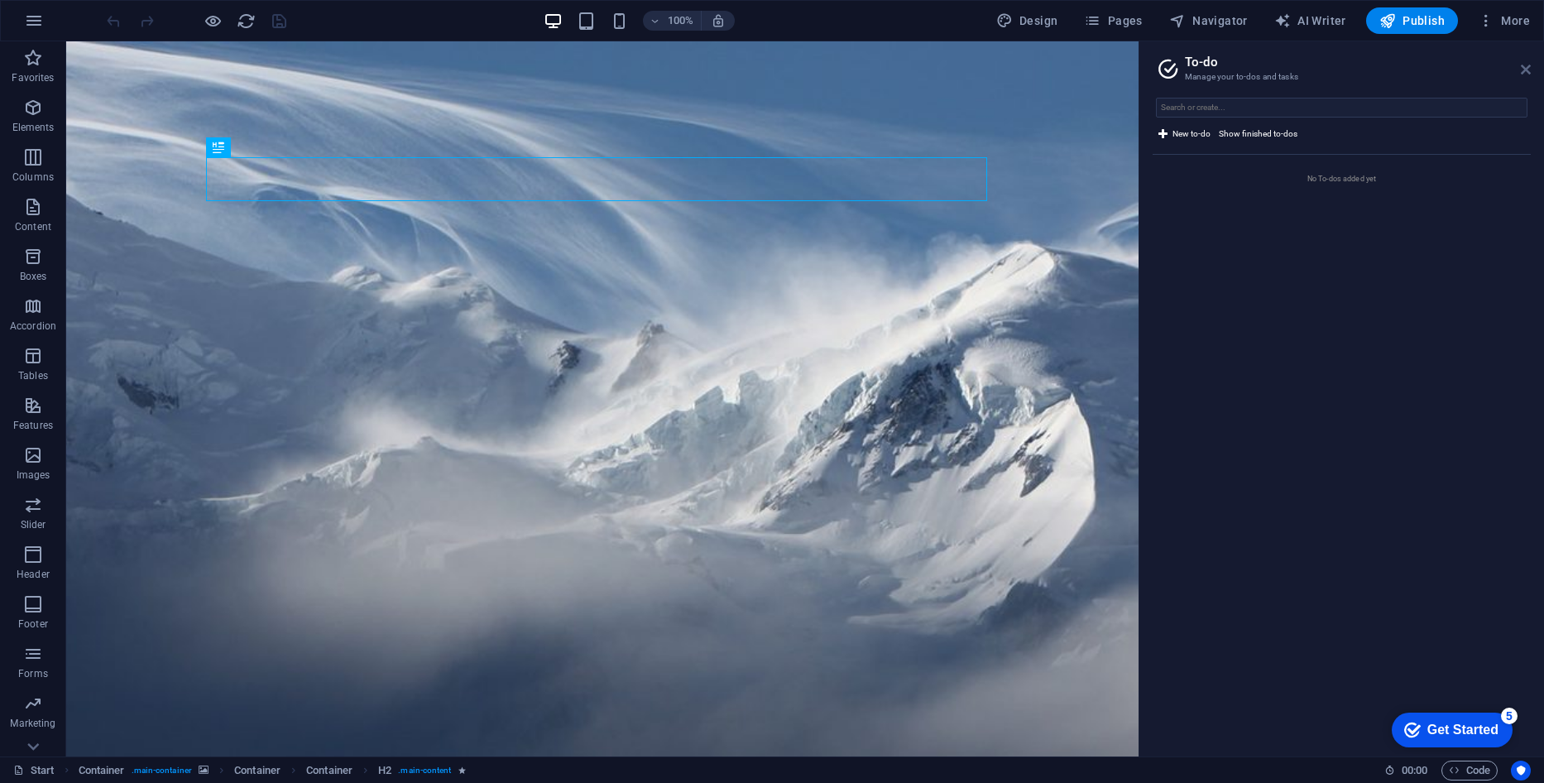
click at [1526, 70] on icon at bounding box center [1526, 69] width 10 height 13
